Goal: Share content

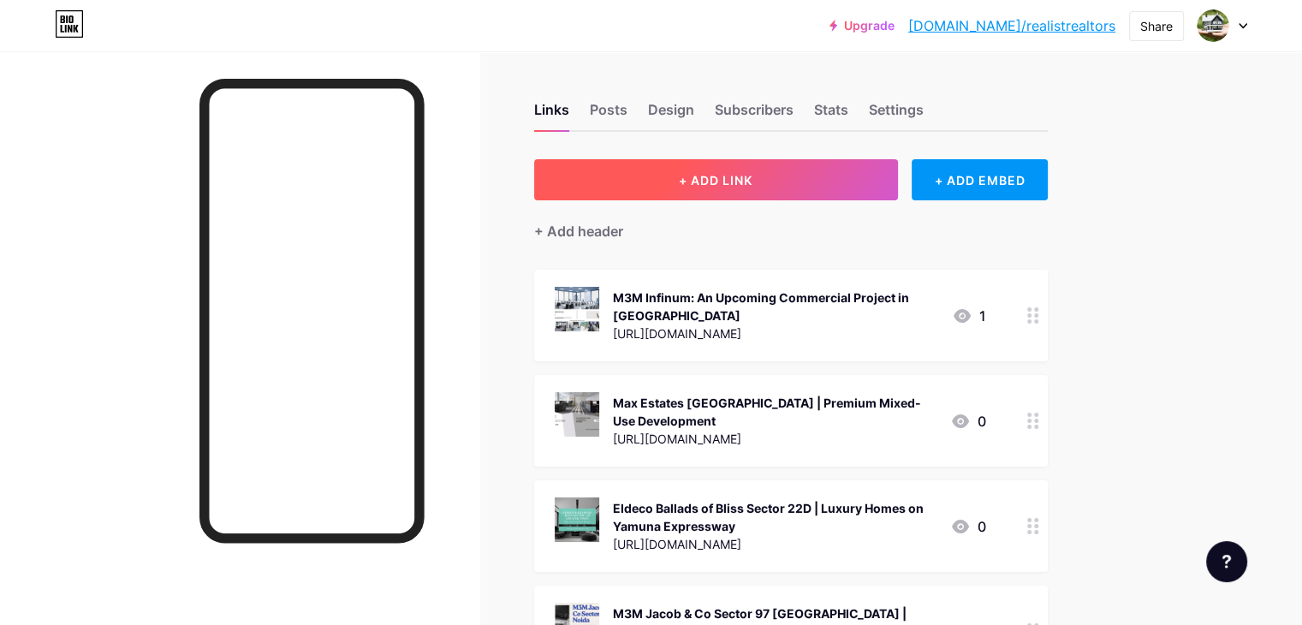
click at [866, 180] on button "+ ADD LINK" at bounding box center [716, 179] width 364 height 41
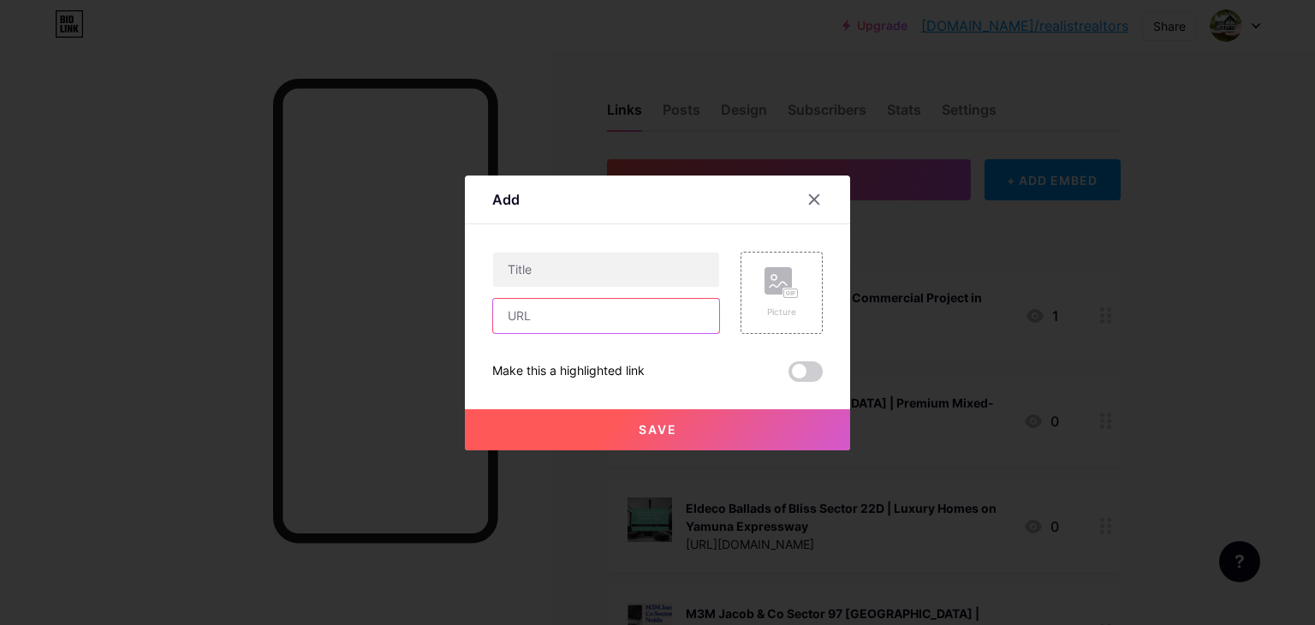
click at [551, 325] on input "text" at bounding box center [606, 316] width 226 height 34
paste input "[URL][DOMAIN_NAME]"
type input "[URL][DOMAIN_NAME]"
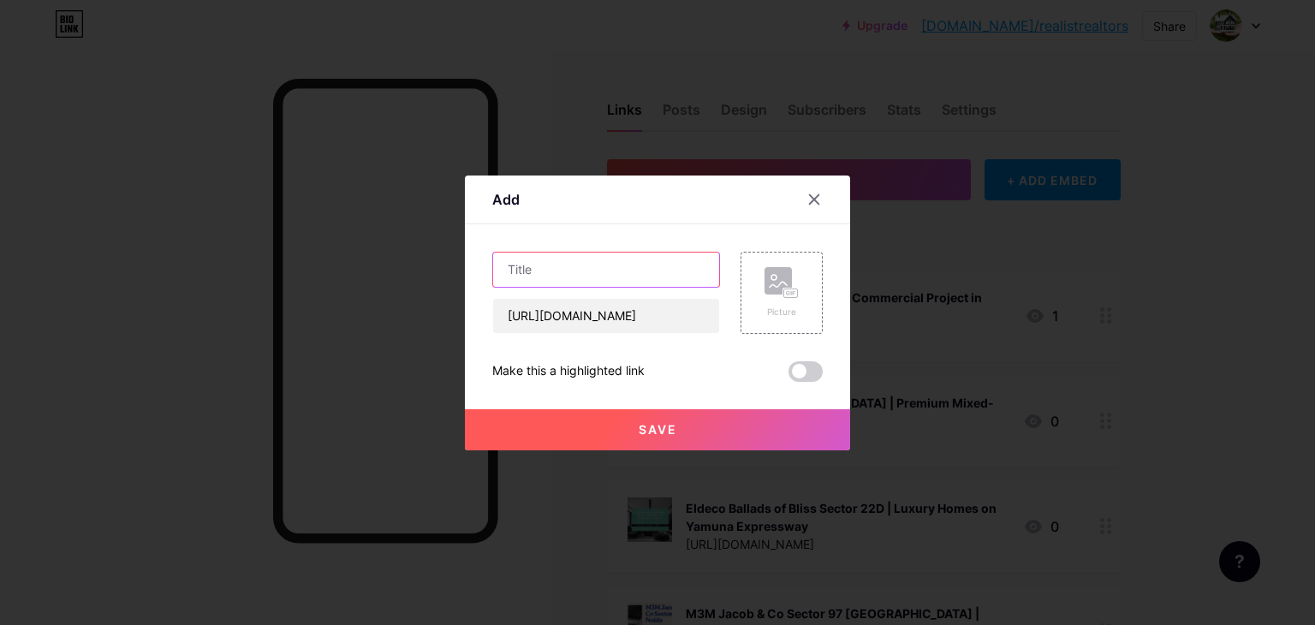
click at [567, 275] on input "text" at bounding box center [606, 270] width 226 height 34
paste input "Smart World Sector 98 - Pre-Launch Project In [GEOGRAPHIC_DATA]"
type input "Smart World Sector 98 - Pre-Launch Project In [GEOGRAPHIC_DATA]"
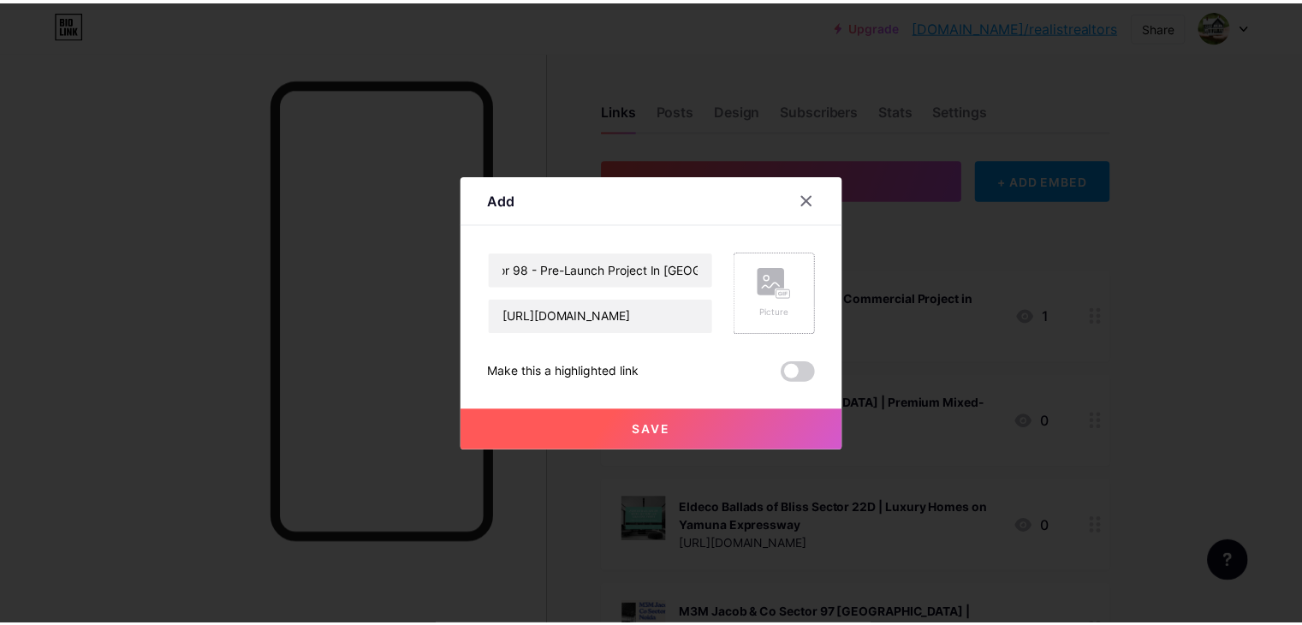
scroll to position [0, 0]
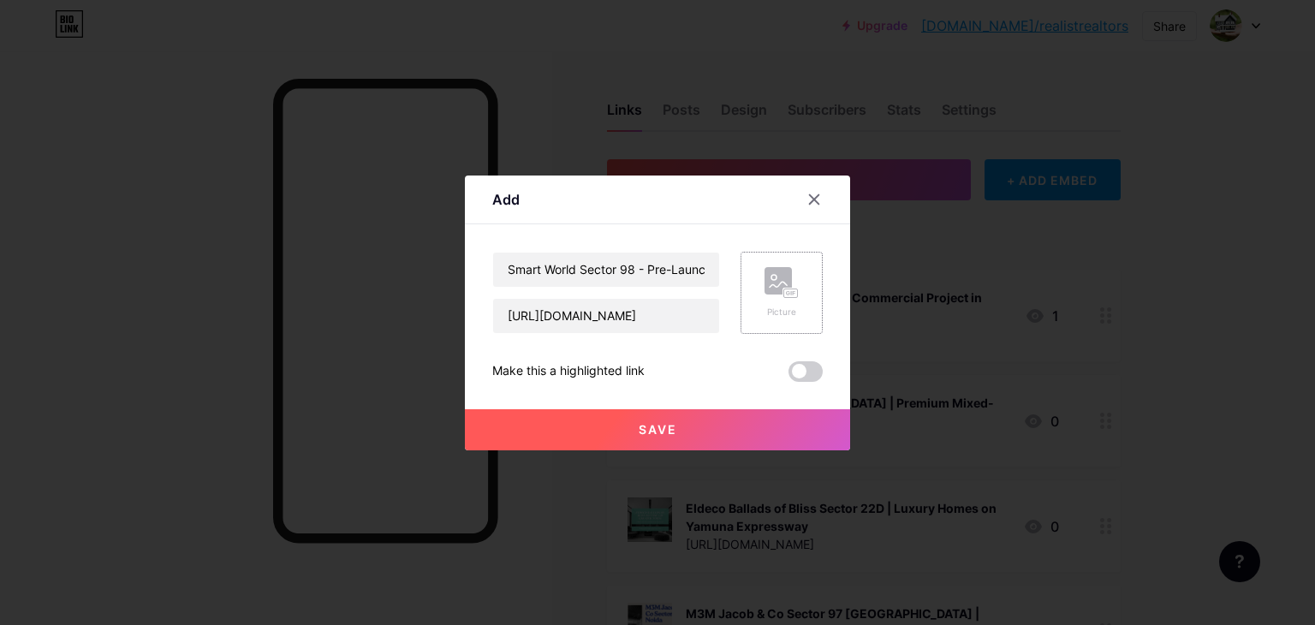
click at [766, 309] on div "Picture" at bounding box center [782, 312] width 34 height 13
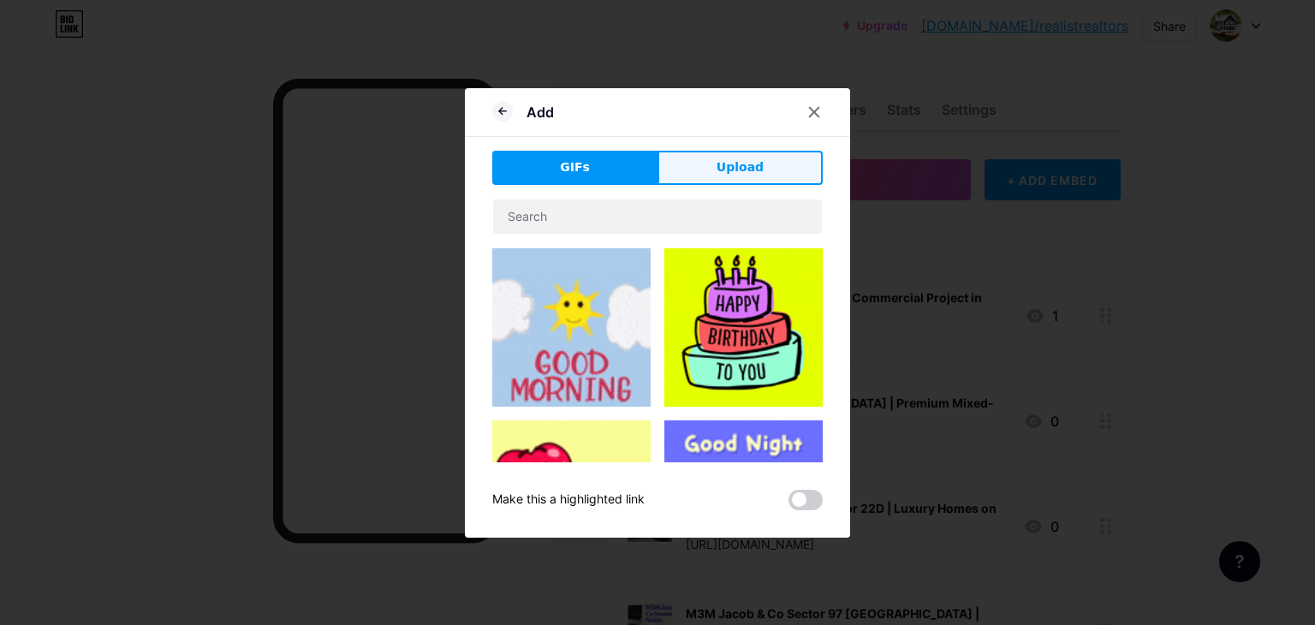
click at [705, 176] on button "Upload" at bounding box center [740, 168] width 165 height 34
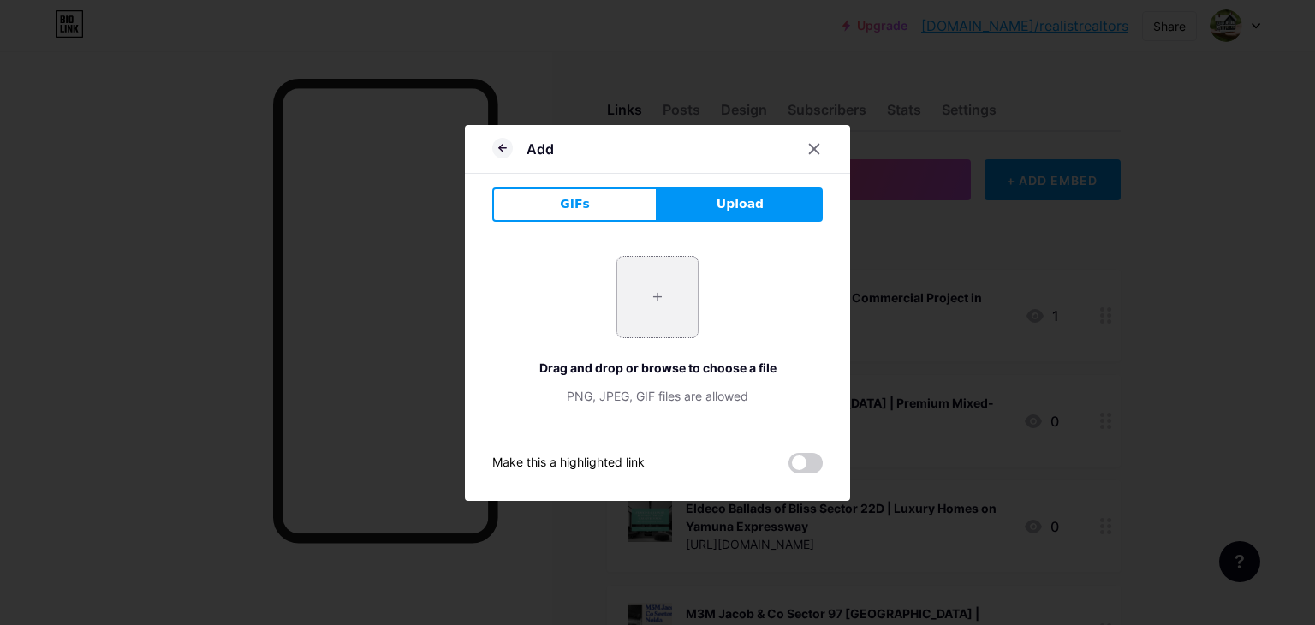
click at [678, 283] on input "file" at bounding box center [657, 297] width 80 height 80
type input "C:\fakepath\3.jpg"
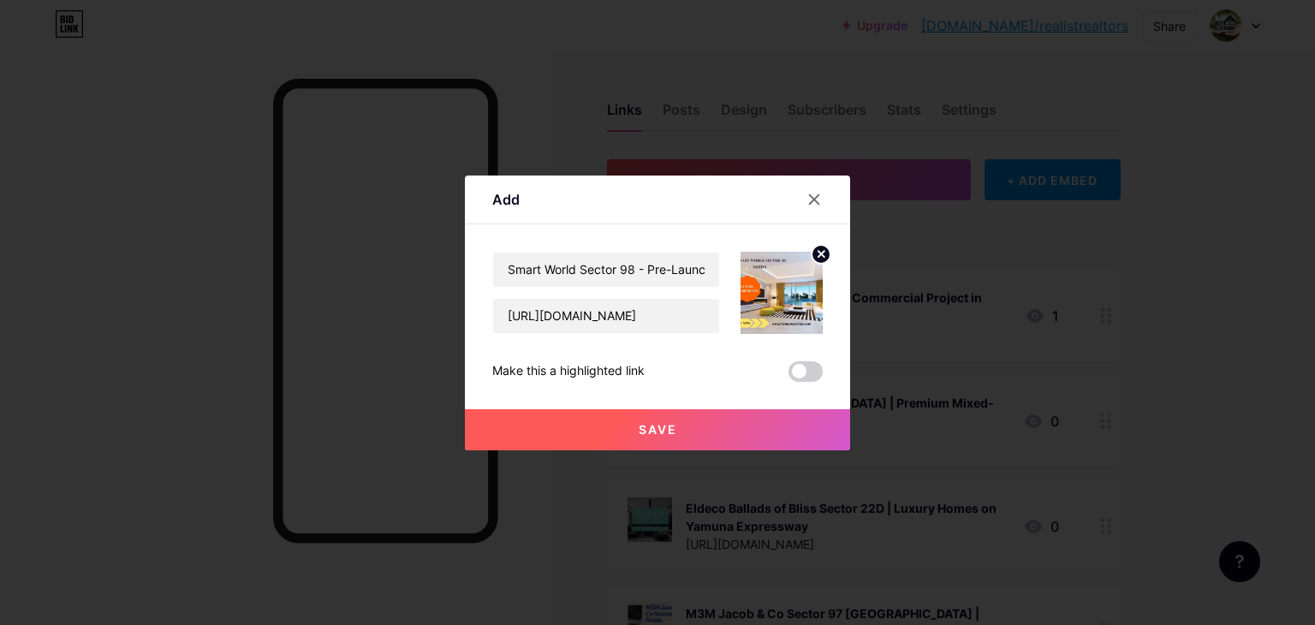
click at [721, 434] on button "Save" at bounding box center [657, 429] width 385 height 41
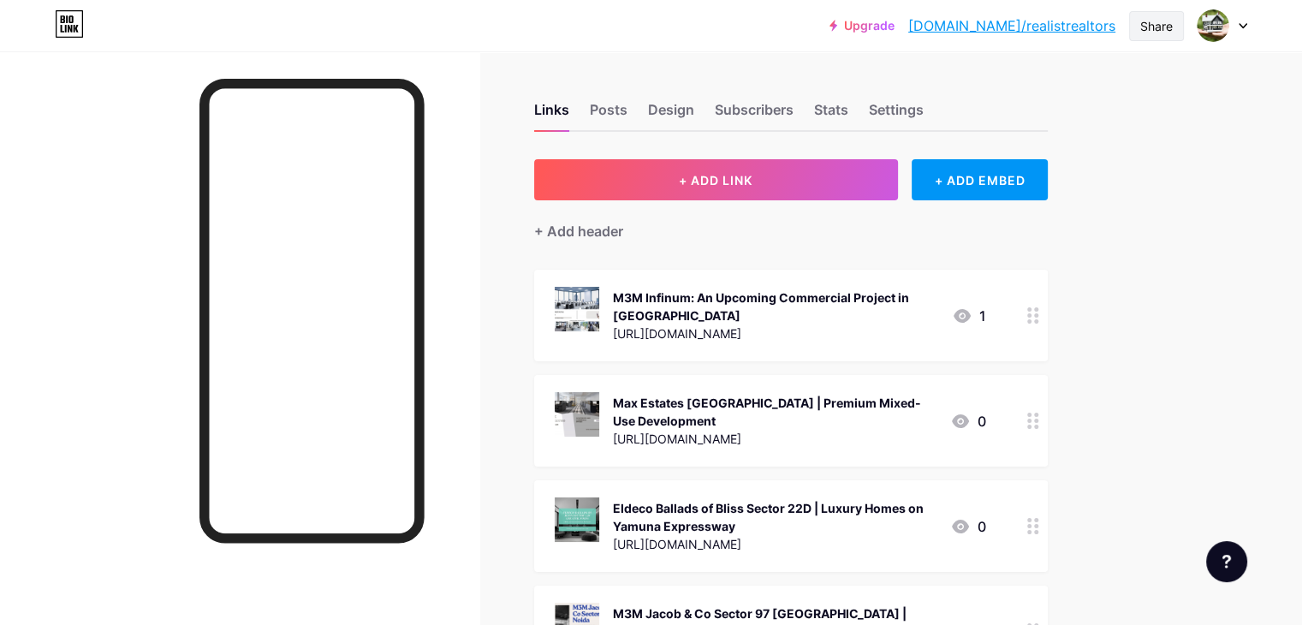
click at [1153, 27] on div "Share" at bounding box center [1156, 26] width 33 height 18
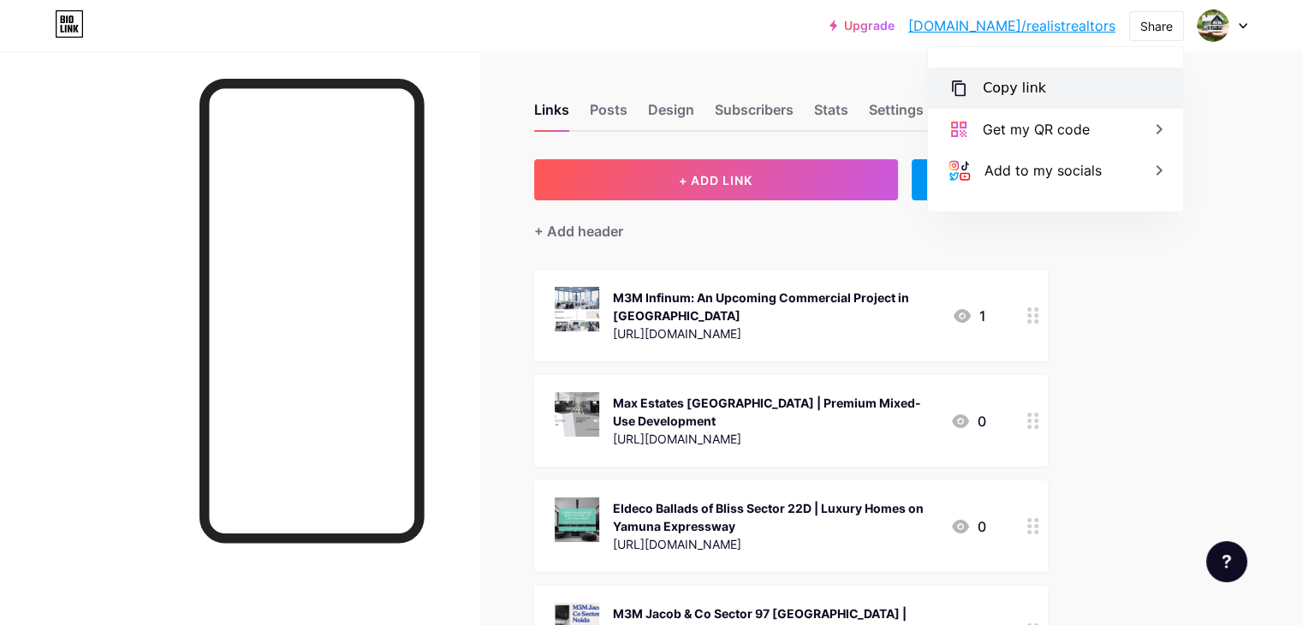
click at [997, 90] on div "Copy link" at bounding box center [1014, 88] width 63 height 21
